Goal: Check status

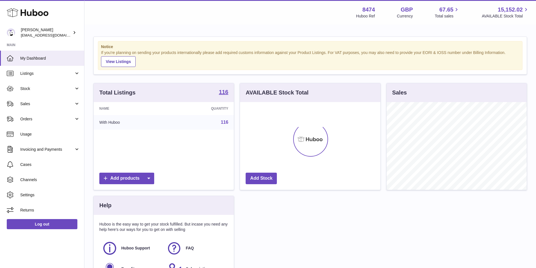
scroll to position [88, 140]
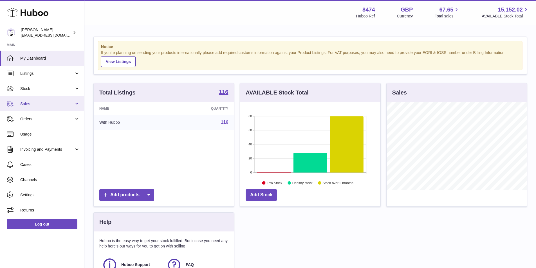
click at [27, 103] on span "Sales" at bounding box center [47, 103] width 54 height 5
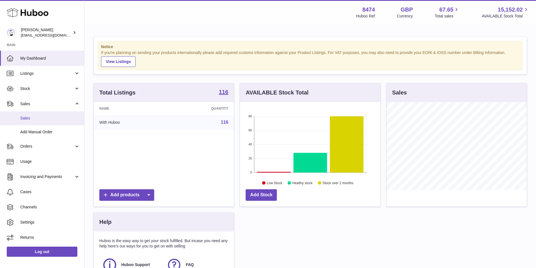
click at [29, 117] on span "Sales" at bounding box center [50, 118] width 60 height 5
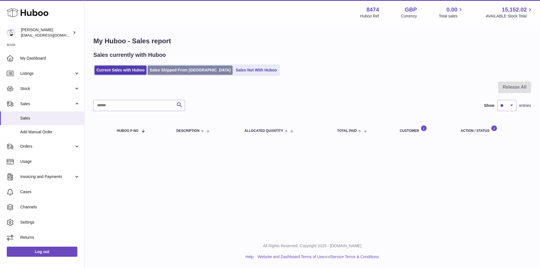
click at [185, 67] on link "Sales Shipped From Huboo" at bounding box center [190, 70] width 85 height 9
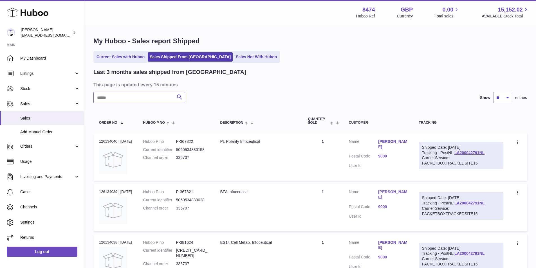
click at [102, 98] on input "text" at bounding box center [139, 97] width 92 height 11
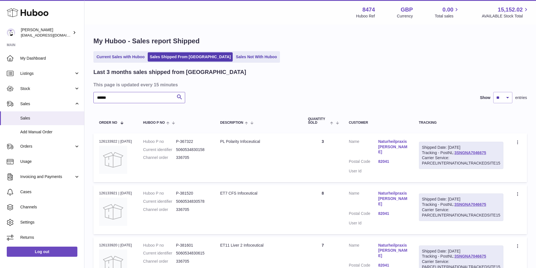
type input "******"
drag, startPoint x: 494, startPoint y: 153, endPoint x: 456, endPoint y: 154, distance: 38.8
click at [456, 154] on div "Shipped Date: 8th Oct 2025 Tracking - PostNL: 3SNGNA7046675 Carrier Service: PA…" at bounding box center [461, 156] width 85 height 28
copy link "3SNGNA7046675"
